Goal: Transaction & Acquisition: Purchase product/service

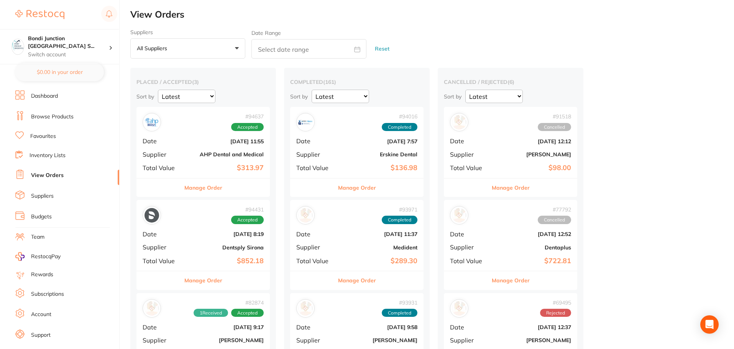
click at [220, 152] on b "AHP Dental and Medical" at bounding box center [225, 154] width 77 height 6
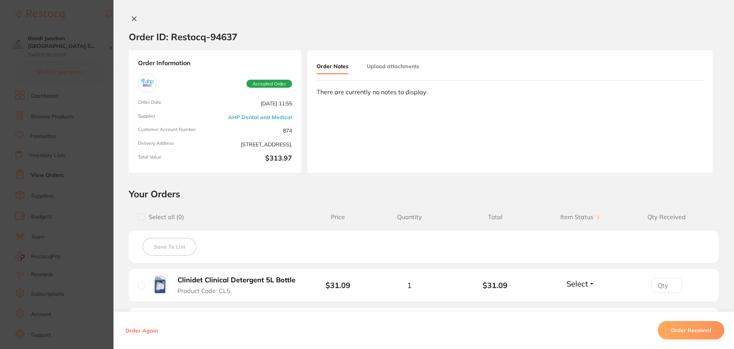
scroll to position [201, 0]
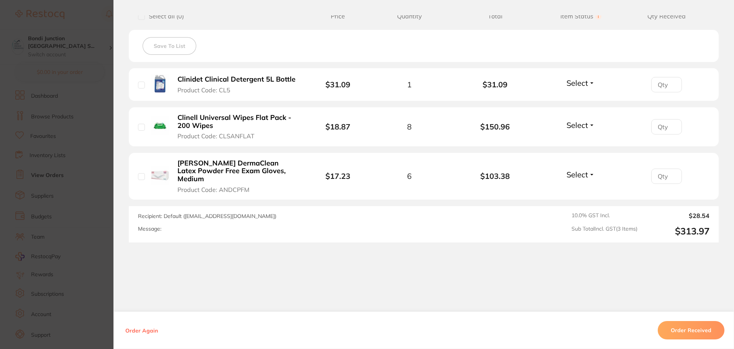
click at [210, 288] on div "Order ID: Restocq- 94637 Order Information Accepted Order Order Date [DATE] 11:…" at bounding box center [423, 182] width 620 height 334
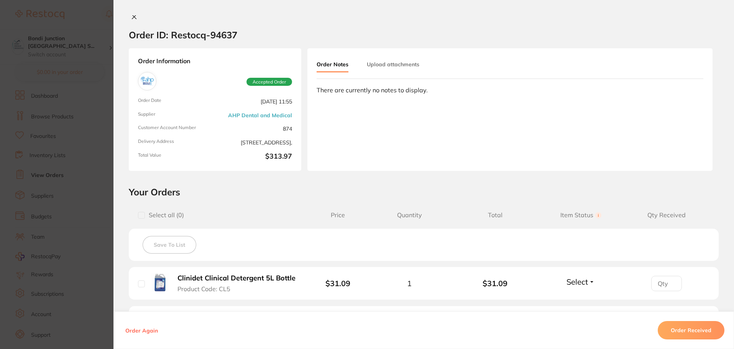
scroll to position [0, 0]
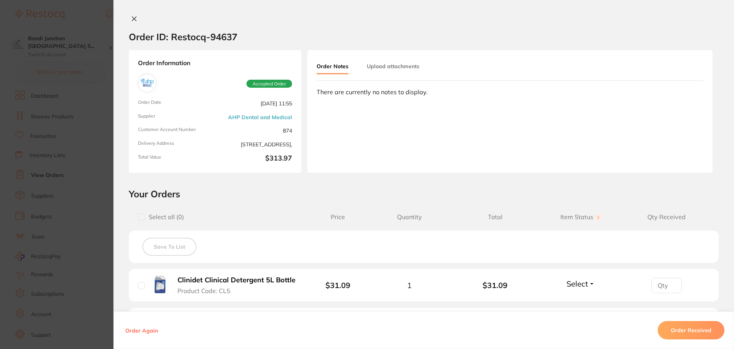
click at [135, 19] on button at bounding box center [134, 19] width 11 height 8
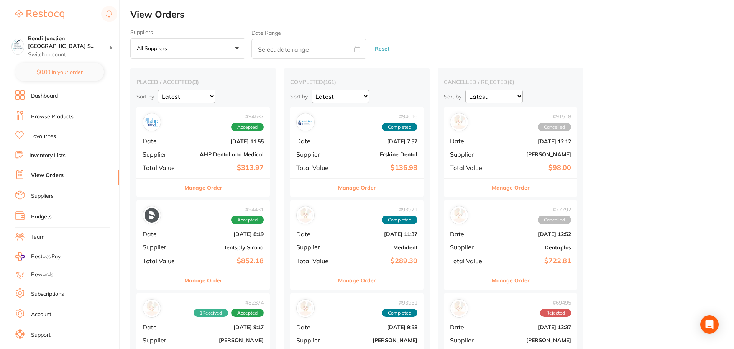
click at [55, 112] on li "Browse Products" at bounding box center [67, 116] width 104 height 11
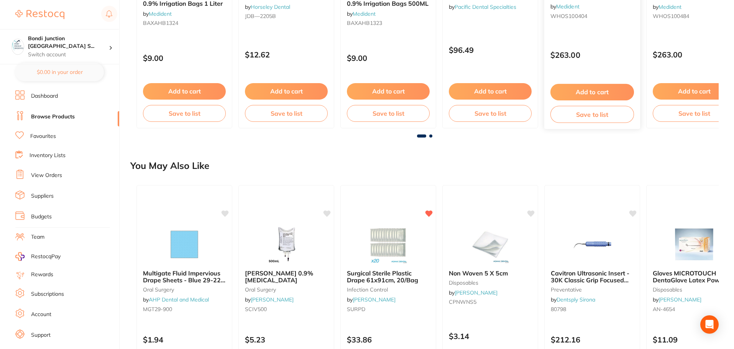
scroll to position [575, 0]
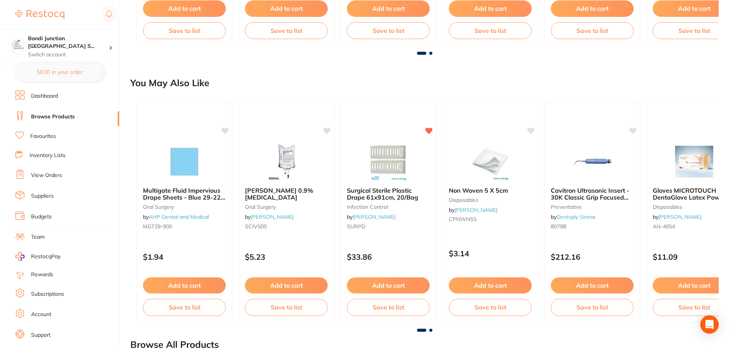
click at [292, 218] on div "[PERSON_NAME] 0.9% [MEDICAL_DATA] [MEDICAL_DATA] by [PERSON_NAME] SCIV500" at bounding box center [286, 210] width 95 height 58
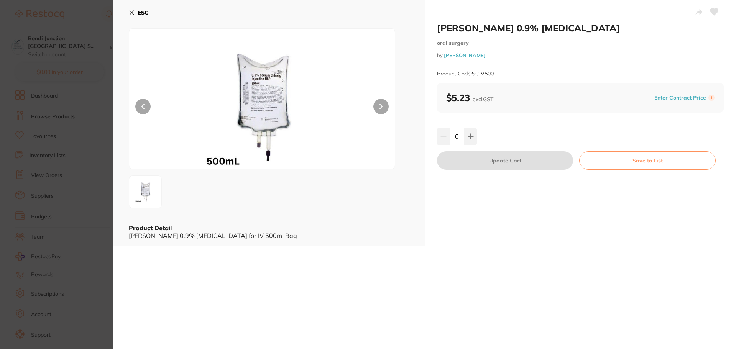
click at [390, 231] on div "Product Detail [PERSON_NAME] 0.9% [MEDICAL_DATA] for IV 500ml Bag" at bounding box center [269, 232] width 280 height 16
click at [133, 14] on icon at bounding box center [132, 13] width 6 height 6
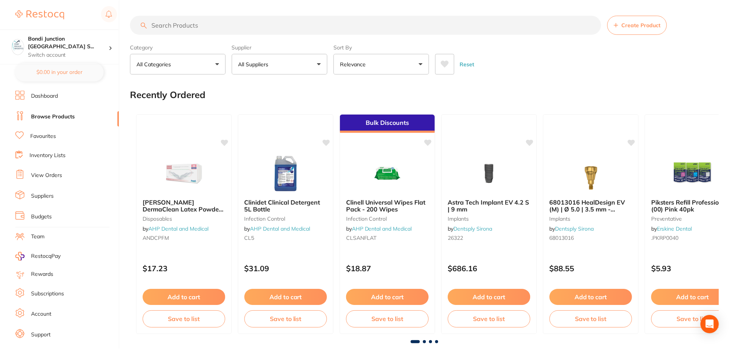
scroll to position [575, 0]
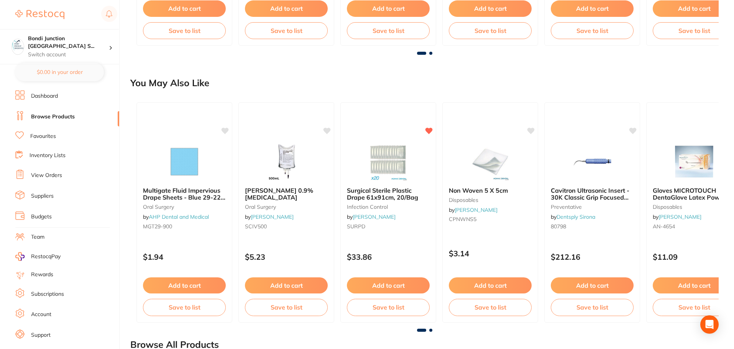
drag, startPoint x: 537, startPoint y: 336, endPoint x: 538, endPoint y: 332, distance: 3.9
click at [537, 336] on div "Browse All Products" at bounding box center [424, 345] width 588 height 26
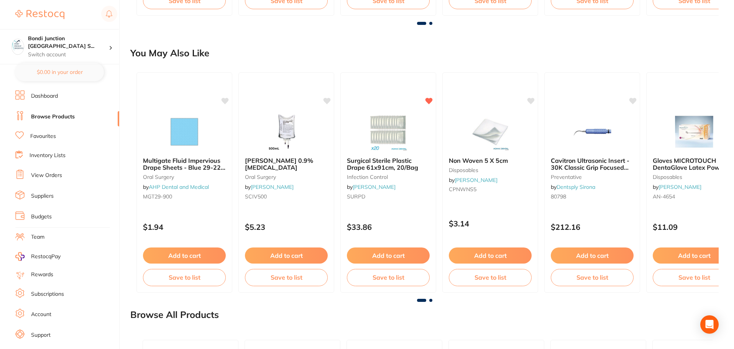
scroll to position [613, 0]
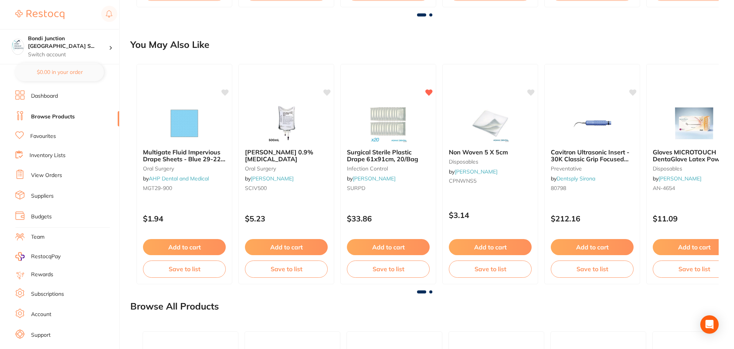
click at [424, 292] on span at bounding box center [421, 291] width 9 height 3
drag, startPoint x: 425, startPoint y: 292, endPoint x: 440, endPoint y: 292, distance: 14.9
click at [440, 292] on div at bounding box center [424, 291] width 588 height 3
click at [442, 290] on div at bounding box center [424, 291] width 588 height 3
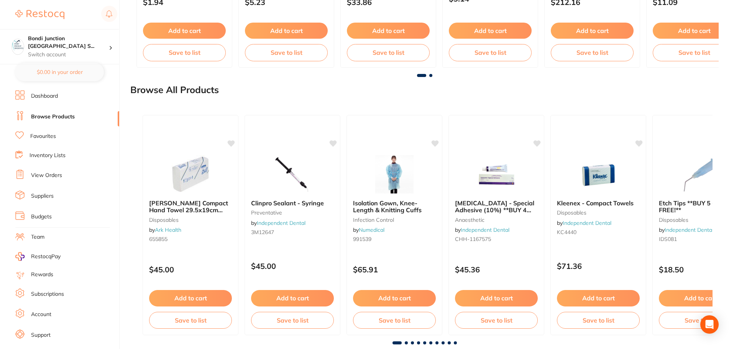
scroll to position [846, 0]
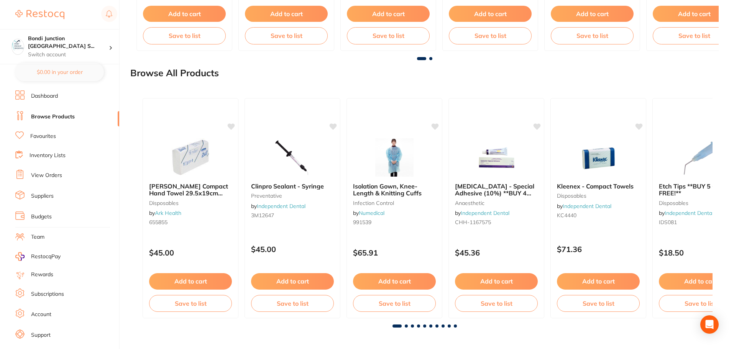
click at [406, 327] on span at bounding box center [406, 325] width 3 height 3
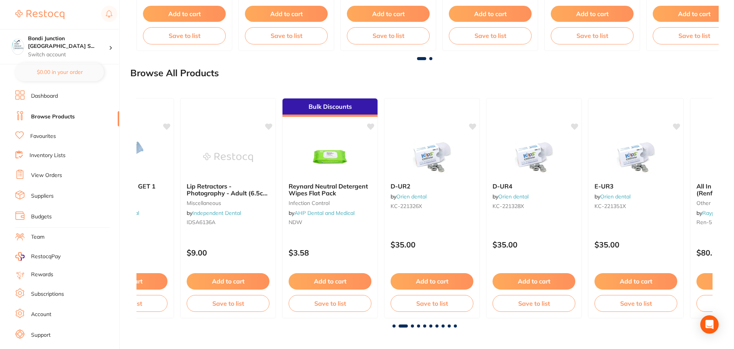
scroll to position [0, 576]
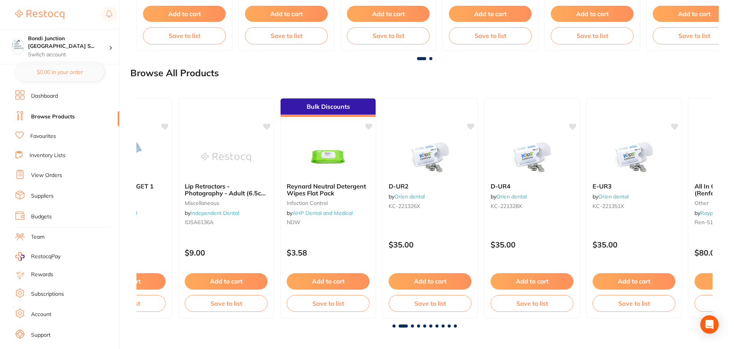
click at [423, 326] on span at bounding box center [424, 325] width 3 height 3
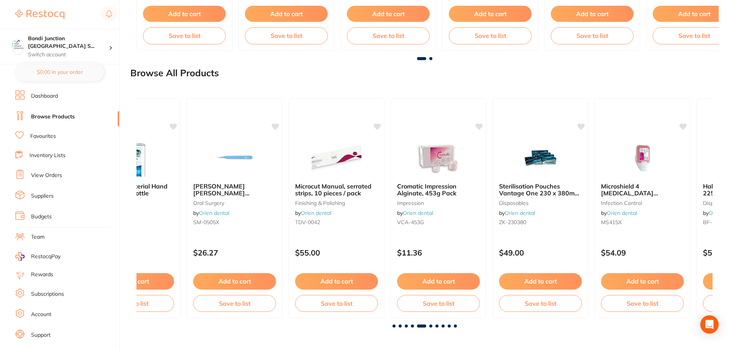
scroll to position [0, 2303]
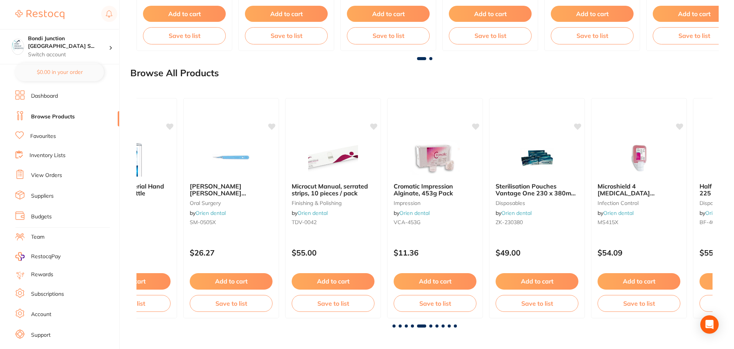
click at [410, 328] on div at bounding box center [424, 325] width 576 height 3
click at [431, 326] on span at bounding box center [430, 325] width 3 height 3
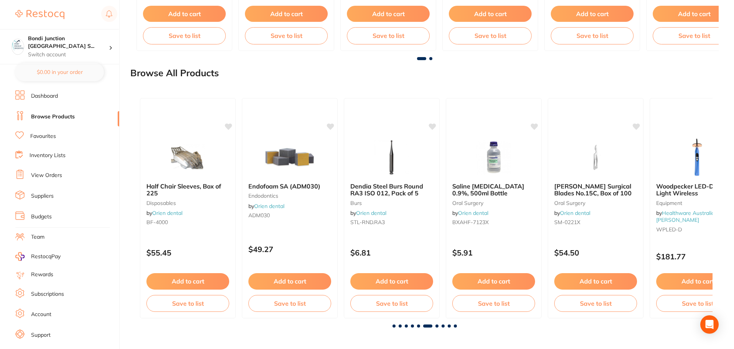
scroll to position [0, 2879]
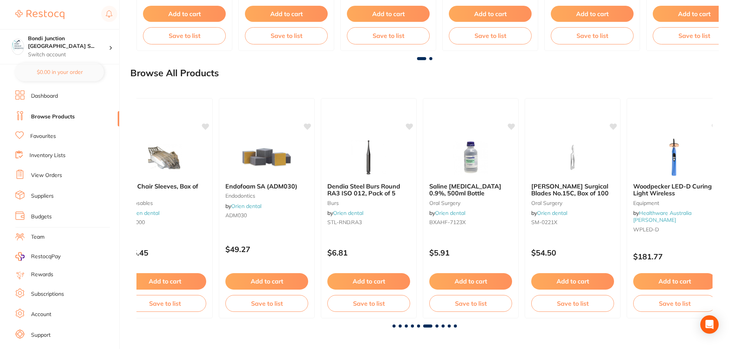
click at [439, 327] on div at bounding box center [424, 325] width 576 height 3
click at [439, 326] on div at bounding box center [424, 325] width 576 height 3
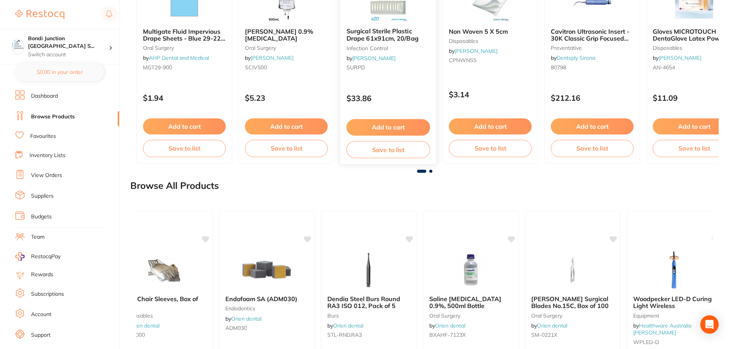
scroll to position [655, 0]
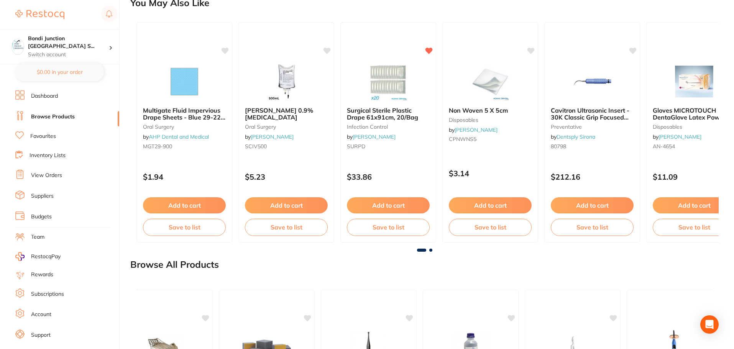
click at [47, 133] on link "Favourites" at bounding box center [43, 137] width 26 height 8
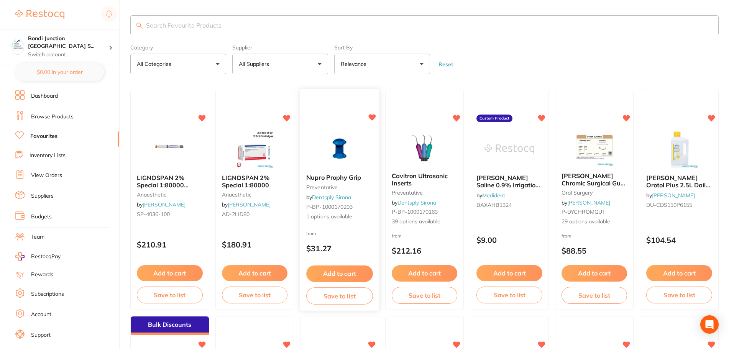
scroll to position [38, 0]
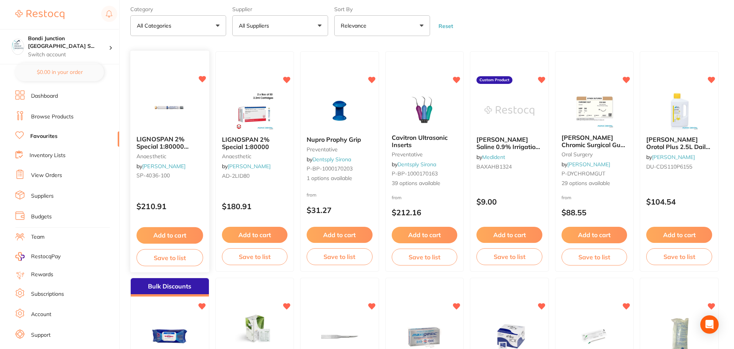
click at [171, 104] on img at bounding box center [169, 110] width 50 height 39
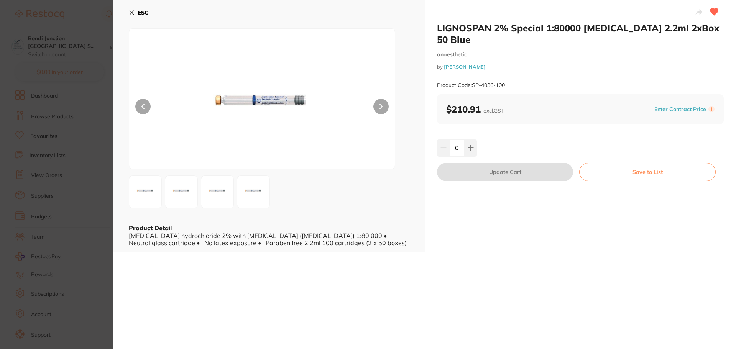
click at [144, 12] on b "ESC" at bounding box center [143, 12] width 10 height 7
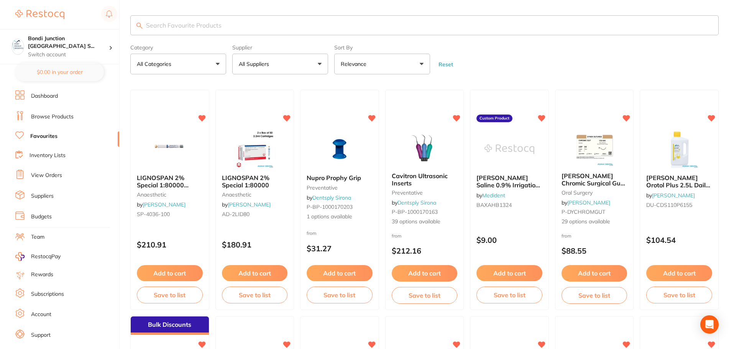
click at [217, 29] on input "search" at bounding box center [424, 25] width 588 height 20
type input "aloe [PERSON_NAME] gloves xs"
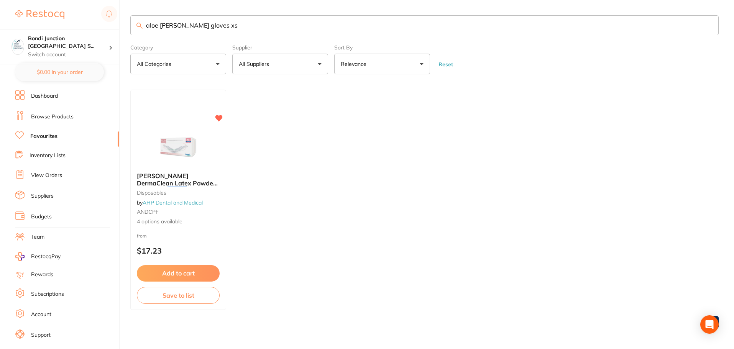
click at [58, 136] on li "Favourites" at bounding box center [67, 136] width 104 height 10
click at [57, 136] on li "Favourites" at bounding box center [67, 136] width 104 height 10
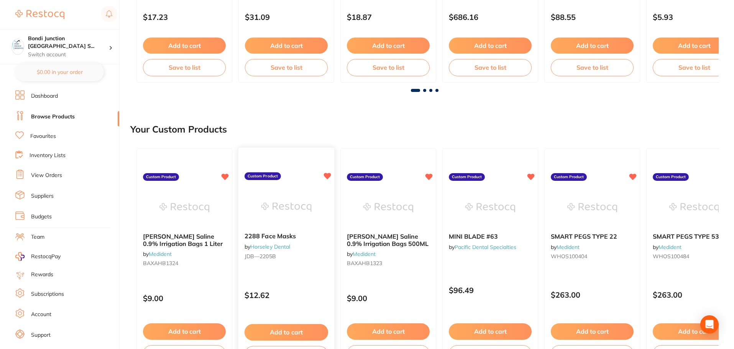
scroll to position [31, 0]
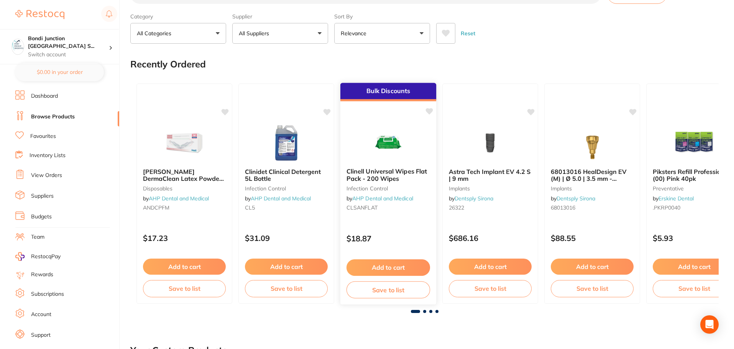
click at [389, 239] on p "$18.87" at bounding box center [388, 238] width 84 height 9
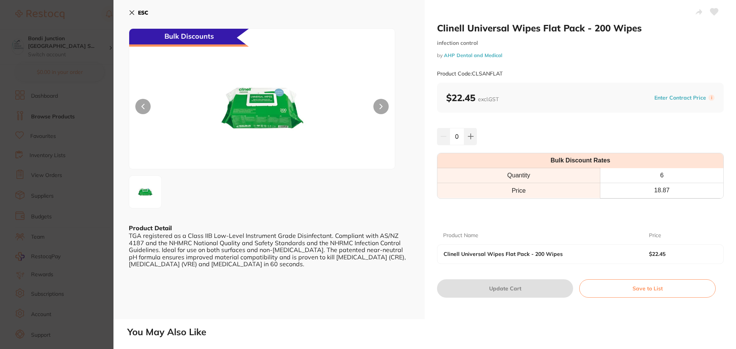
click at [57, 113] on section "Clinell Universal Wipes Flat Pack - 200 Wipes infection control by AHP Dental a…" at bounding box center [368, 174] width 736 height 349
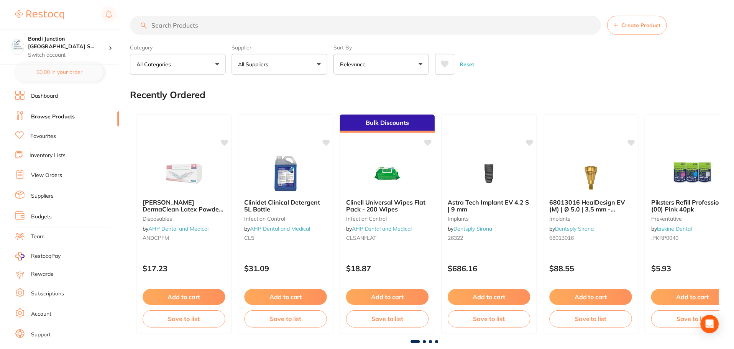
scroll to position [31, 0]
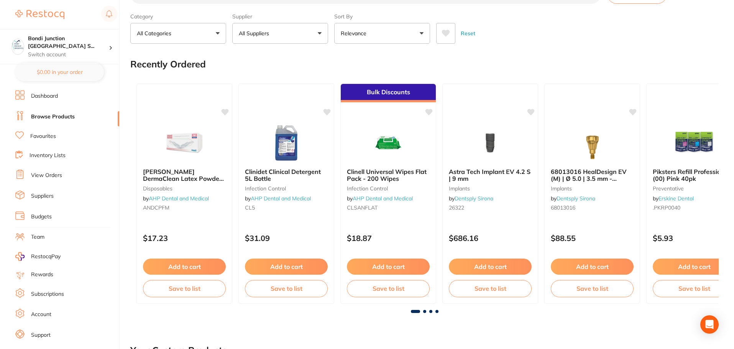
click at [438, 312] on span at bounding box center [436, 311] width 3 height 3
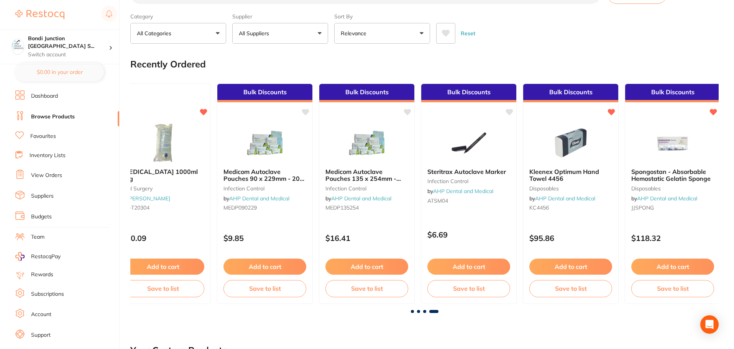
scroll to position [0, 1456]
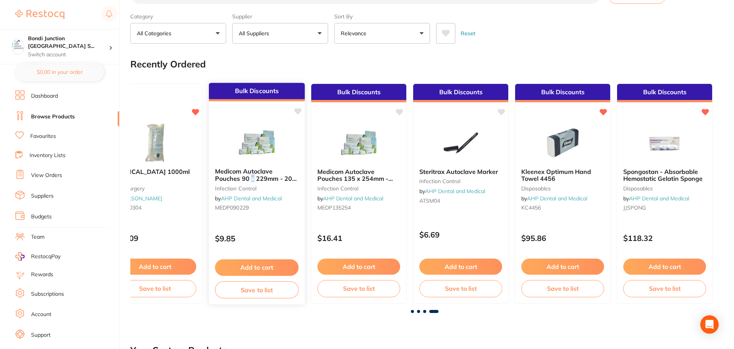
click at [253, 182] on b "Medicom Autoclave Pouches 90 x 229mm - 200 per box" at bounding box center [257, 175] width 84 height 14
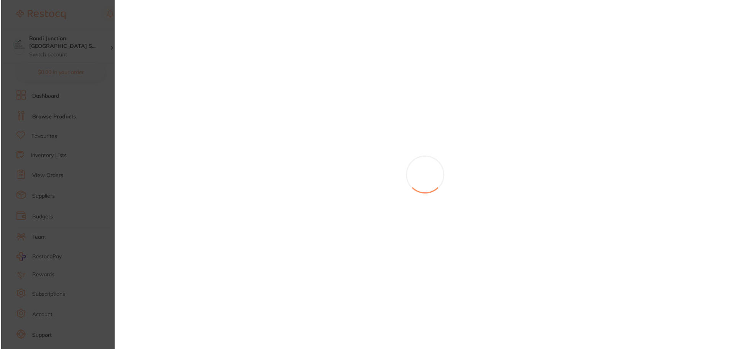
scroll to position [0, 1454]
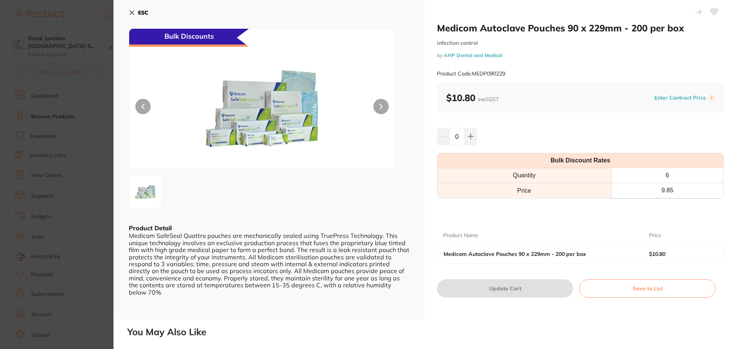
click at [525, 100] on div "$10.80 excl. GST Enter Contract Price i" at bounding box center [580, 97] width 268 height 11
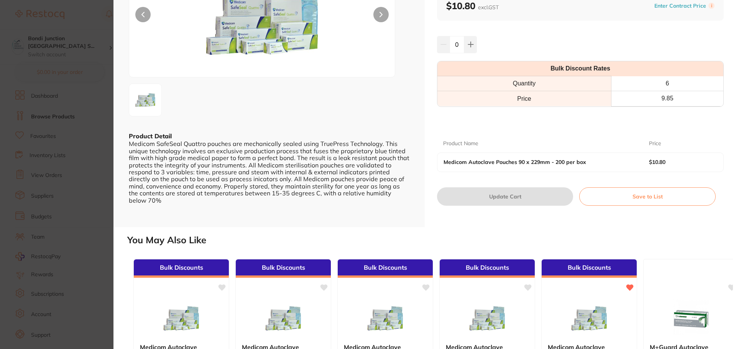
scroll to position [115, 0]
